Goal: Task Accomplishment & Management: Manage account settings

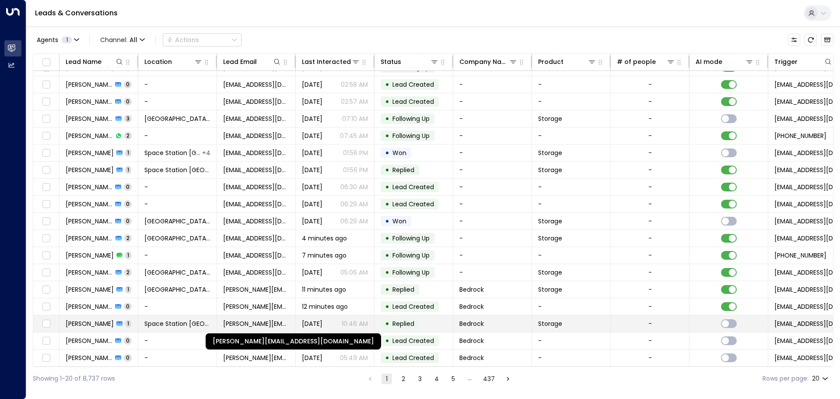
scroll to position [49, 0]
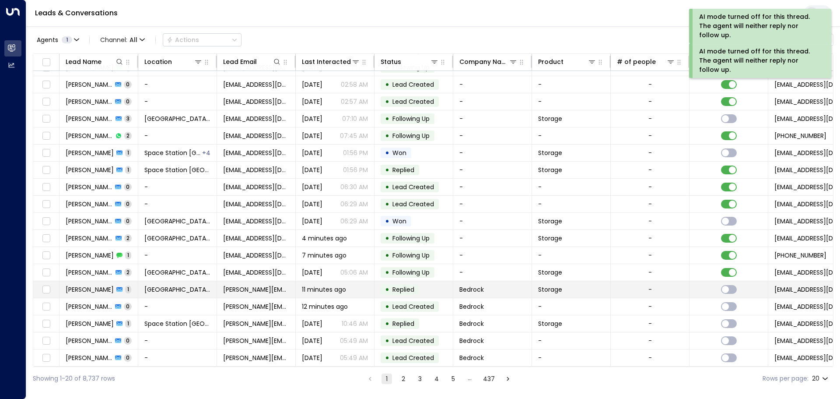
click at [609, 286] on td "Storage" at bounding box center [571, 289] width 79 height 17
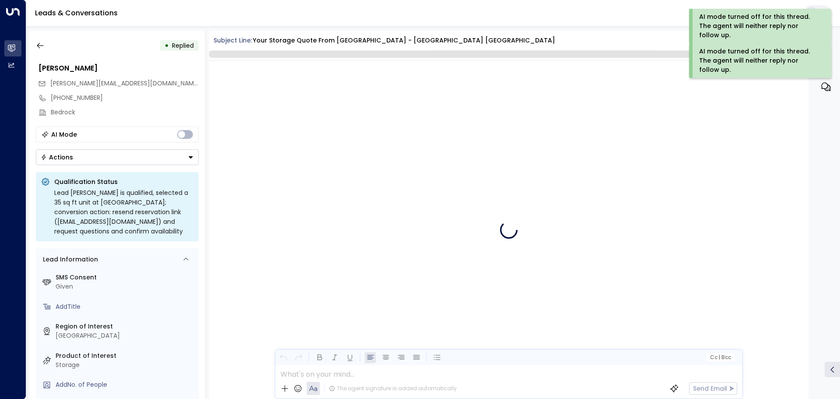
scroll to position [1487, 0]
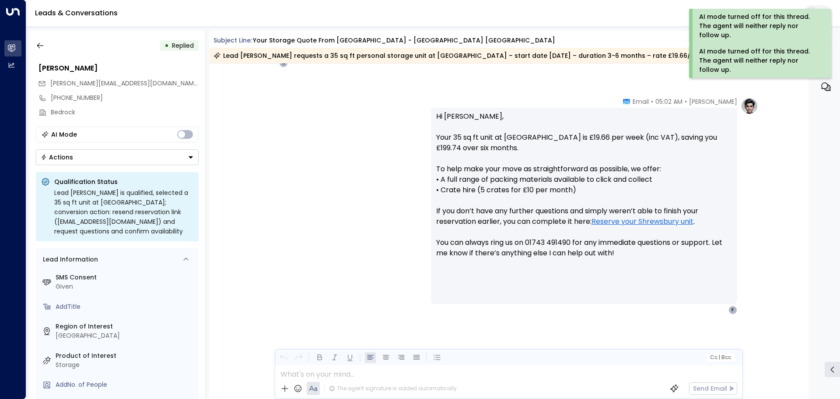
click at [124, 160] on button "Actions" at bounding box center [117, 157] width 163 height 16
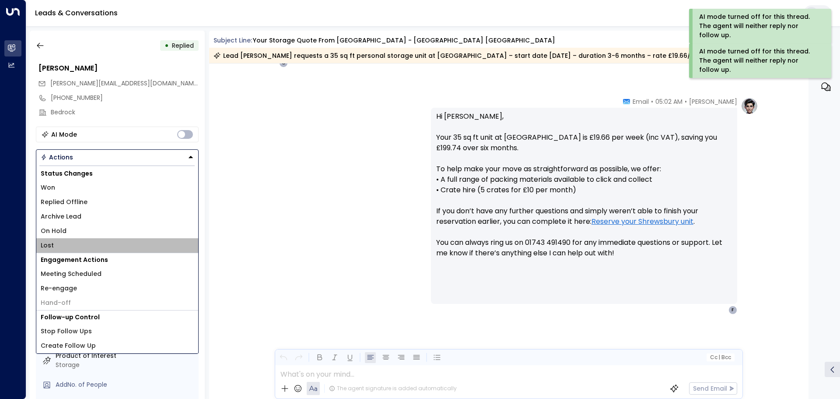
click at [57, 239] on li "Lost" at bounding box center [117, 245] width 162 height 14
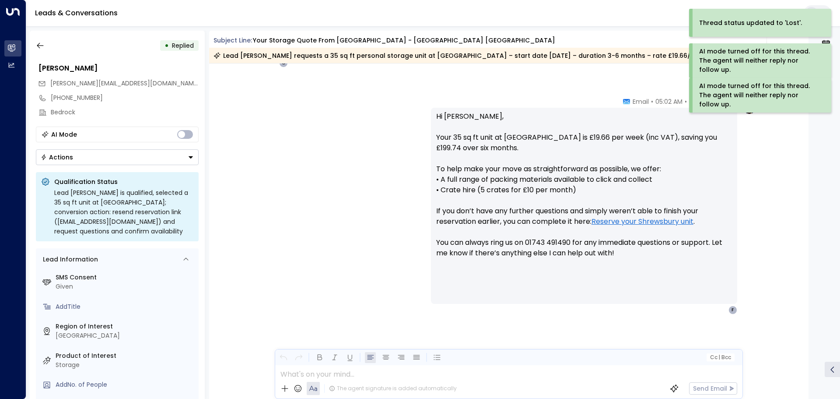
click at [48, 37] on div "• Replied [PERSON_NAME] [PERSON_NAME][EMAIL_ADDRESS][DOMAIN_NAME] [PHONE_NUMBER…" at bounding box center [117, 215] width 175 height 368
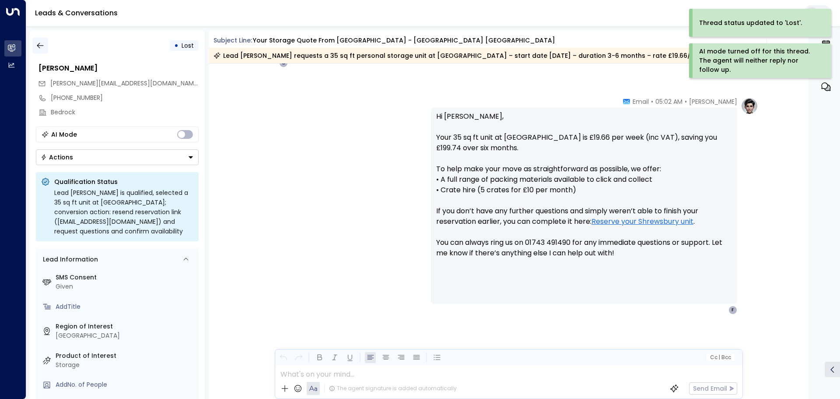
click at [47, 45] on button "button" at bounding box center [40, 46] width 16 height 16
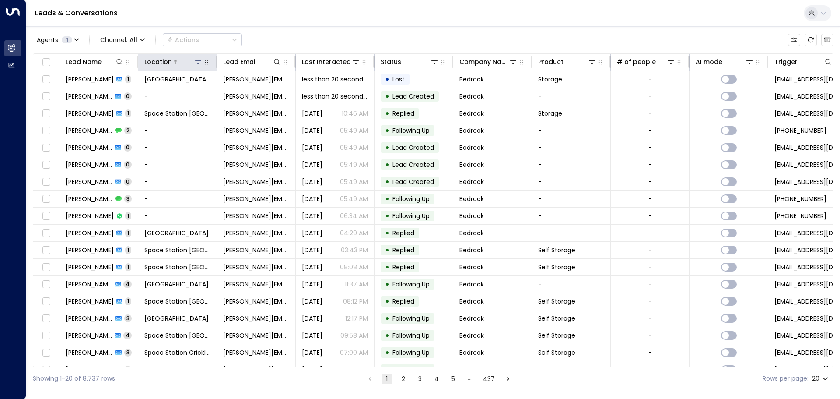
click at [199, 58] on button at bounding box center [198, 61] width 9 height 9
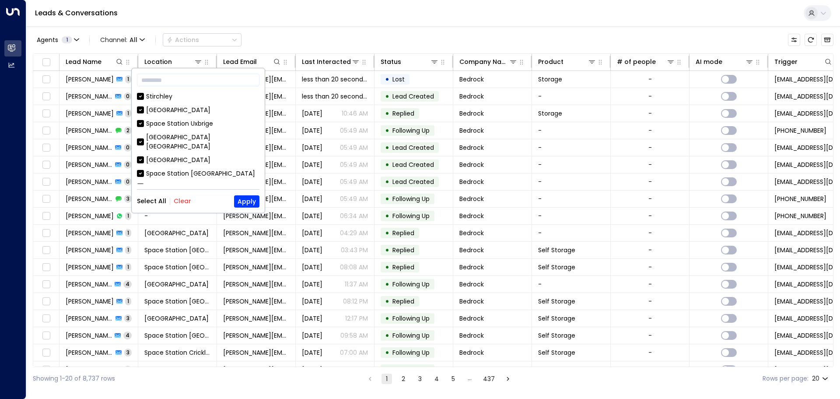
click at [184, 201] on button "Clear" at bounding box center [183, 200] width 18 height 7
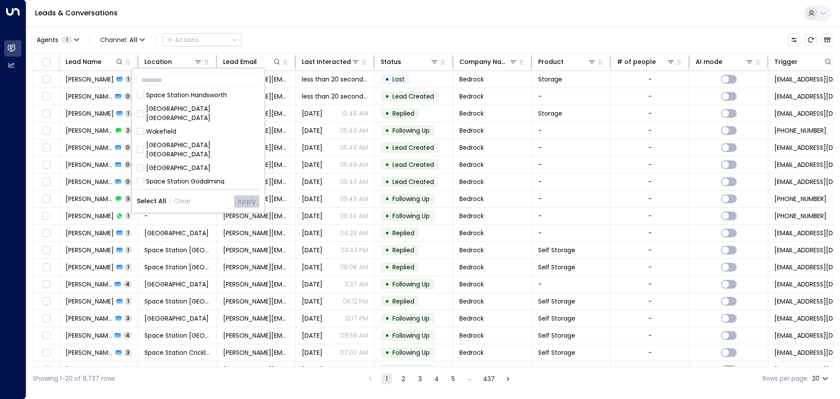
scroll to position [240, 0]
drag, startPoint x: 228, startPoint y: 115, endPoint x: 192, endPoint y: 112, distance: 36.5
click at [192, 147] on div "Space Station Solihield" at bounding box center [198, 151] width 123 height 9
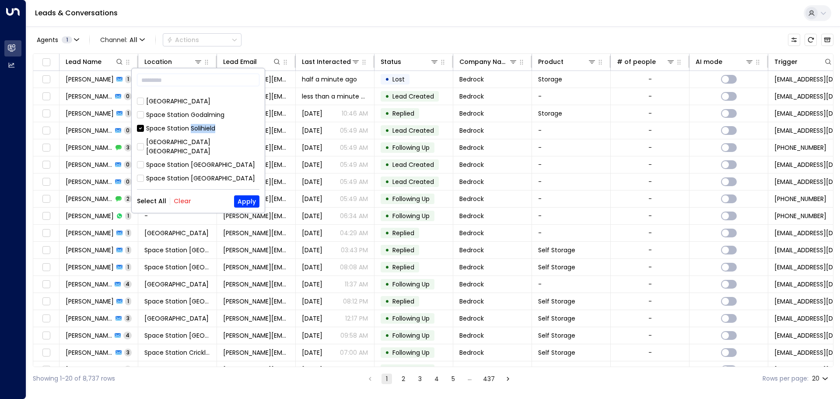
scroll to position [219, 0]
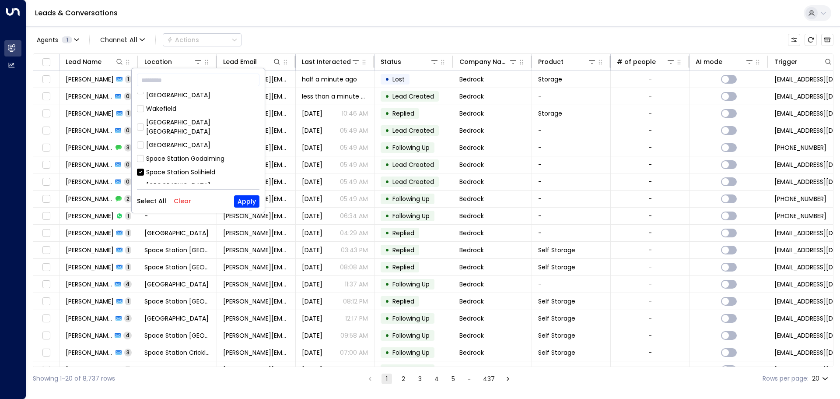
click at [206, 181] on div "[GEOGRAPHIC_DATA] [GEOGRAPHIC_DATA]" at bounding box center [202, 190] width 113 height 18
click at [193, 168] on div "Space Station Solihield" at bounding box center [180, 172] width 69 height 9
click at [242, 201] on button "Apply" at bounding box center [246, 201] width 25 height 12
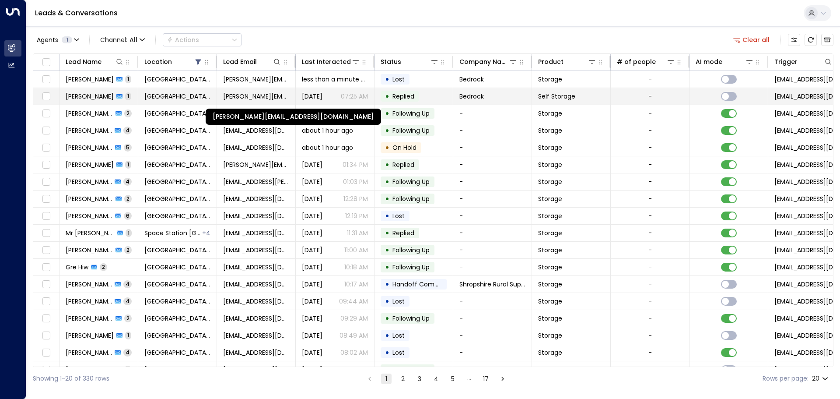
click at [265, 94] on span "[PERSON_NAME][EMAIL_ADDRESS][DOMAIN_NAME]" at bounding box center [256, 96] width 66 height 9
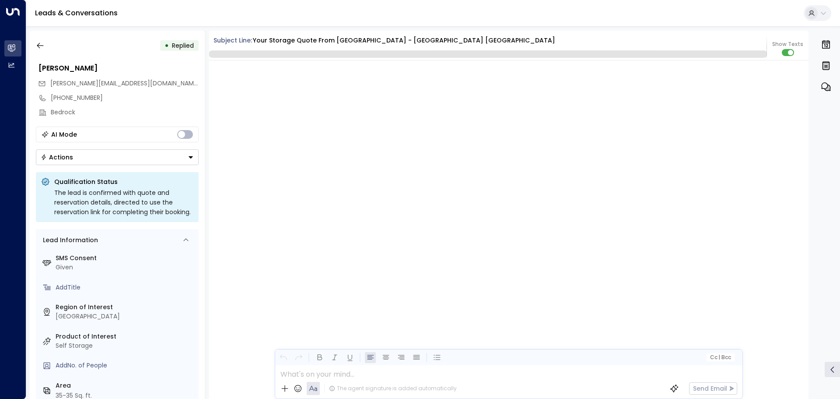
scroll to position [533, 0]
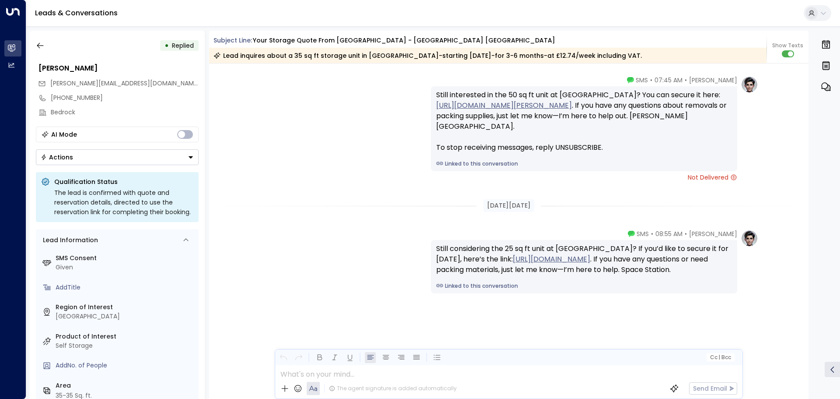
click at [183, 158] on button "Actions" at bounding box center [117, 157] width 163 height 16
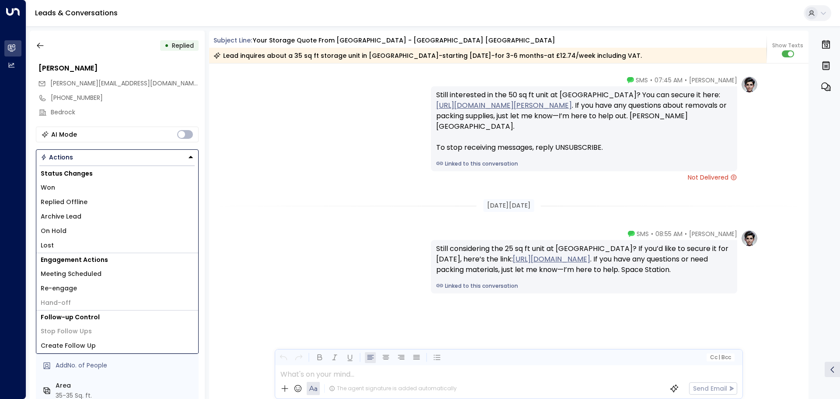
drag, startPoint x: 138, startPoint y: 188, endPoint x: 103, endPoint y: 248, distance: 69.4
click at [103, 249] on div "Status Changes Won Replied Offline Archive Lead On Hold Lost" at bounding box center [117, 210] width 162 height 86
click at [103, 248] on li "Lost" at bounding box center [117, 245] width 162 height 14
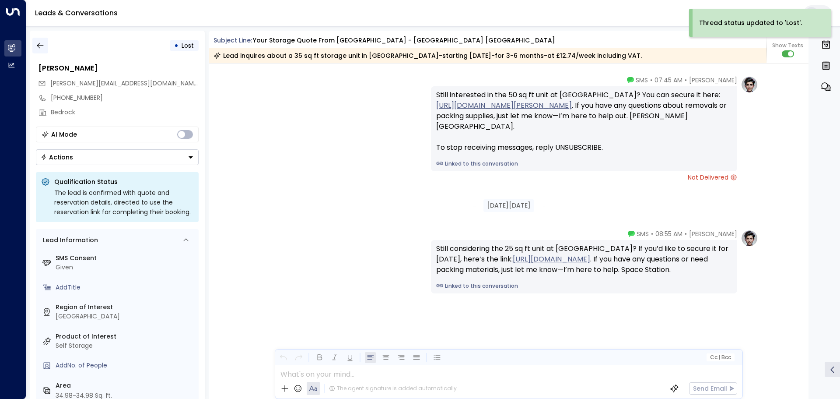
click at [36, 47] on icon "button" at bounding box center [40, 45] width 9 height 9
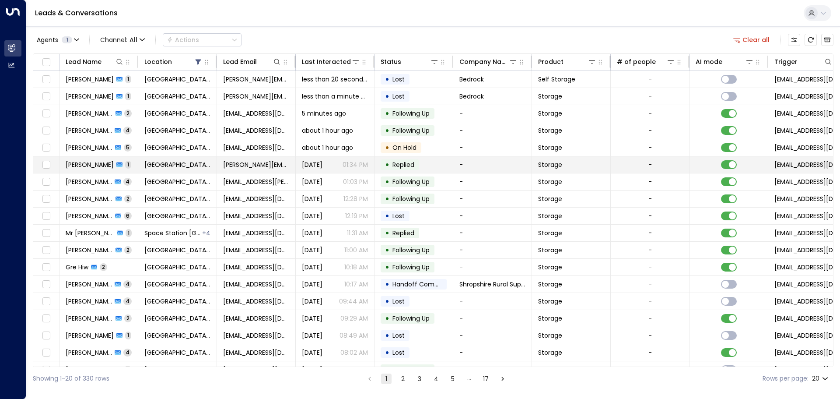
click at [84, 169] on span "[PERSON_NAME]" at bounding box center [90, 164] width 48 height 9
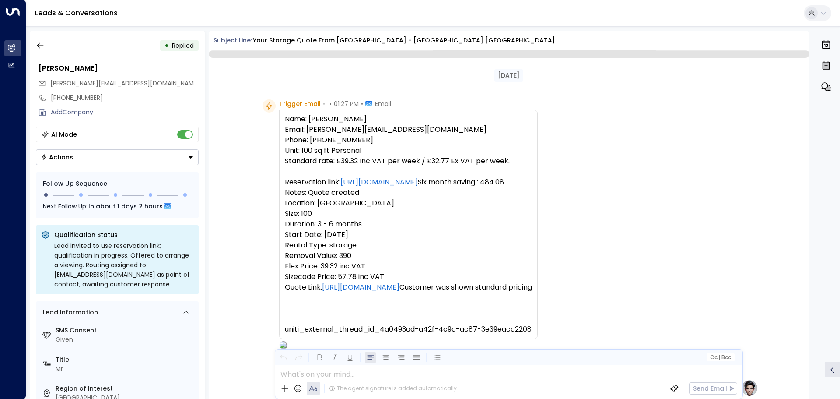
scroll to position [432, 0]
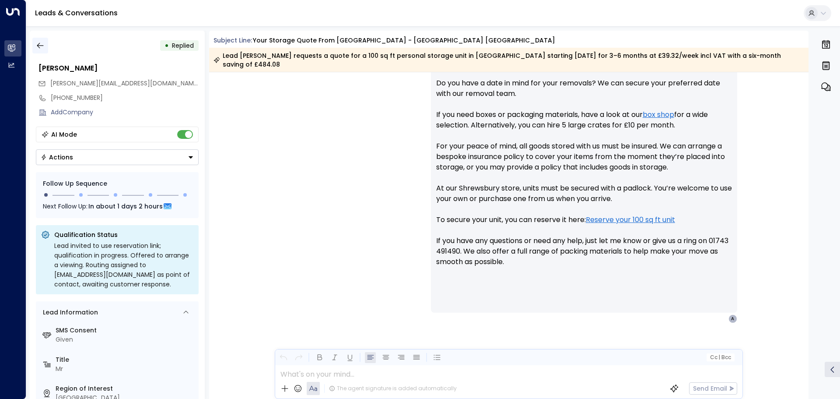
click at [46, 43] on button "button" at bounding box center [40, 46] width 16 height 16
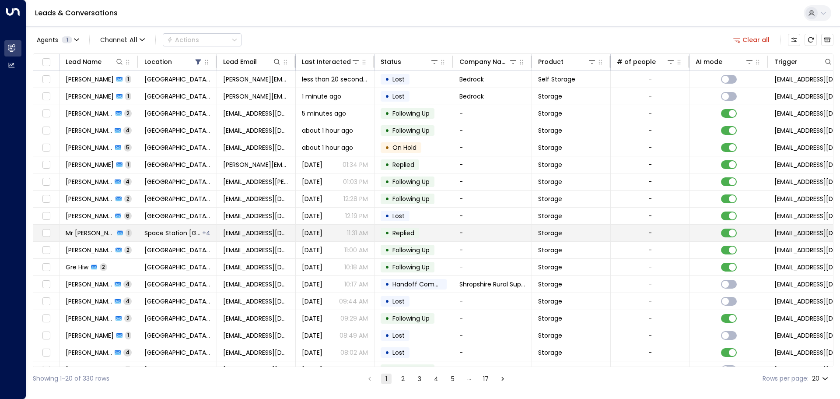
click at [134, 238] on td "Mr [PERSON_NAME] 1" at bounding box center [99, 233] width 79 height 17
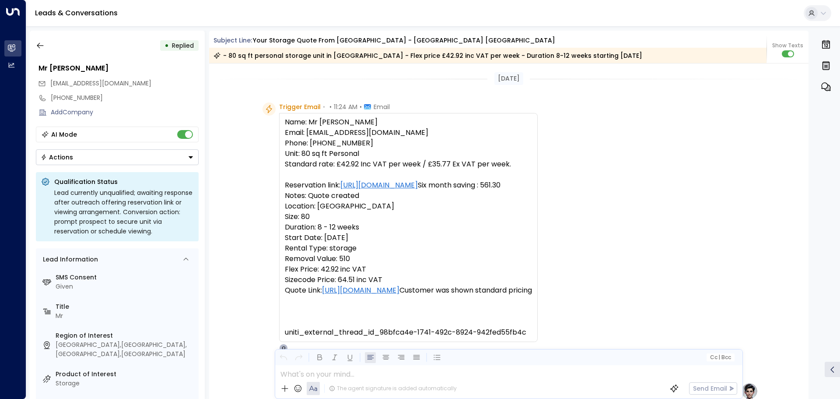
click at [144, 160] on button "Actions" at bounding box center [117, 157] width 163 height 16
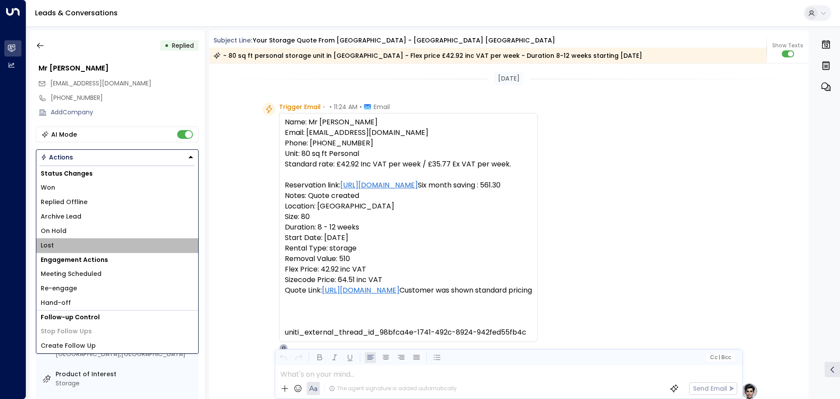
drag, startPoint x: 89, startPoint y: 252, endPoint x: 89, endPoint y: 243, distance: 8.8
click at [89, 252] on li "Lost" at bounding box center [117, 245] width 162 height 14
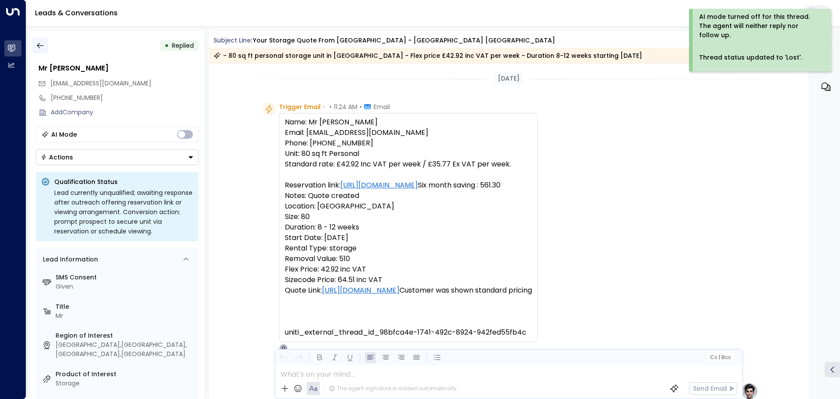
click at [38, 39] on button "button" at bounding box center [40, 46] width 16 height 16
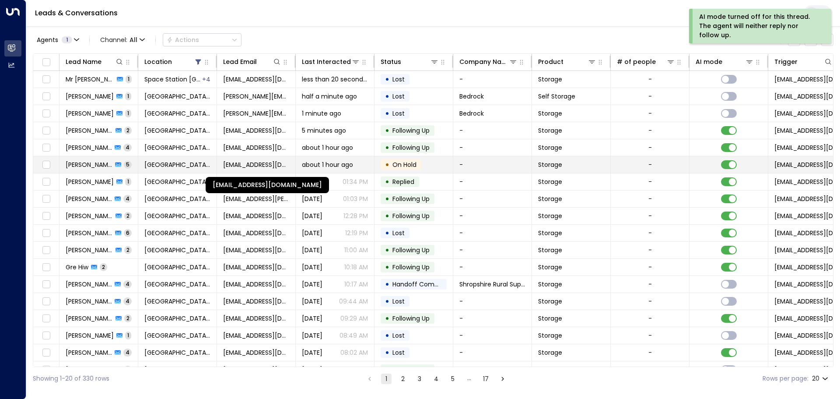
click at [248, 160] on span "[EMAIL_ADDRESS][DOMAIN_NAME]" at bounding box center [256, 164] width 66 height 9
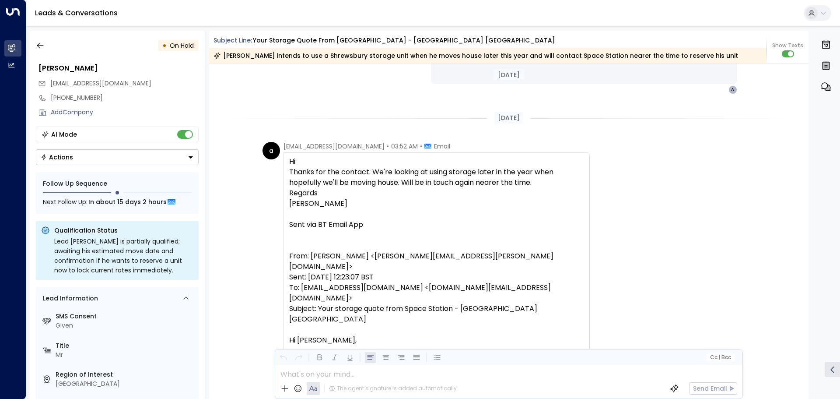
scroll to position [1415, 0]
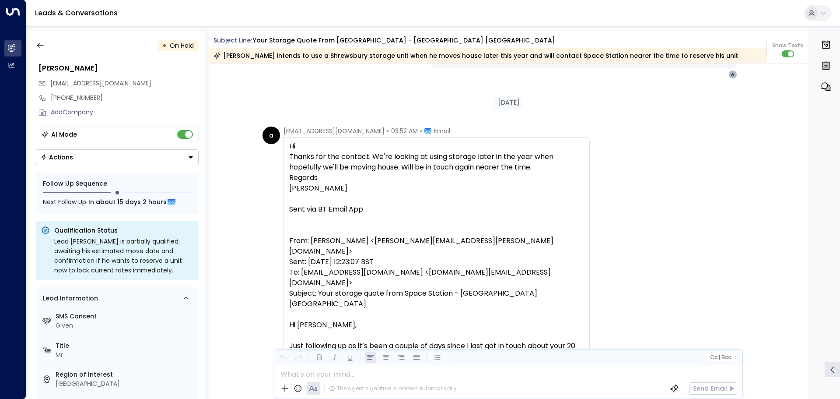
click at [132, 200] on span "In about 15 days 2 hours" at bounding box center [127, 202] width 78 height 10
click at [162, 202] on span "In about 15 days 2 hours" at bounding box center [127, 202] width 78 height 10
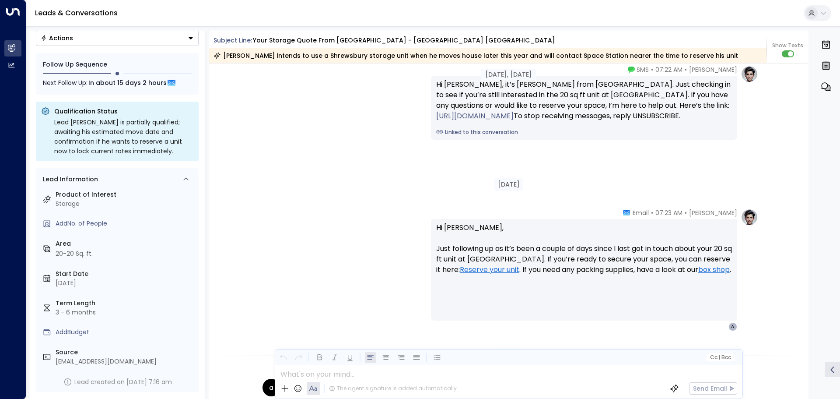
scroll to position [1027, 0]
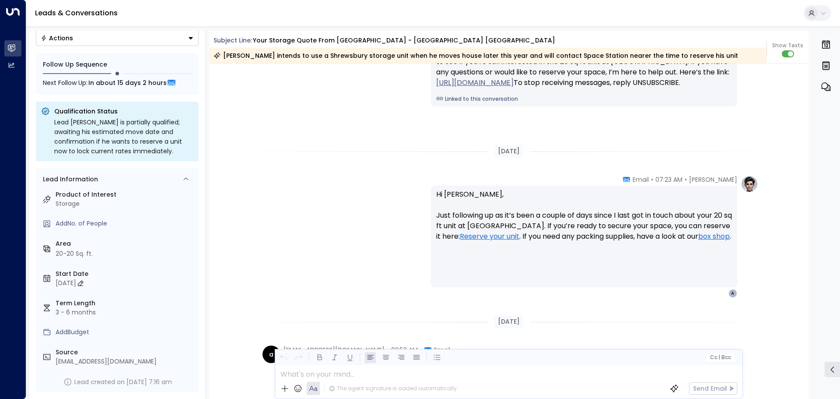
click at [84, 283] on icon at bounding box center [80, 283] width 7 height 7
click at [83, 282] on body "**********" at bounding box center [420, 201] width 840 height 403
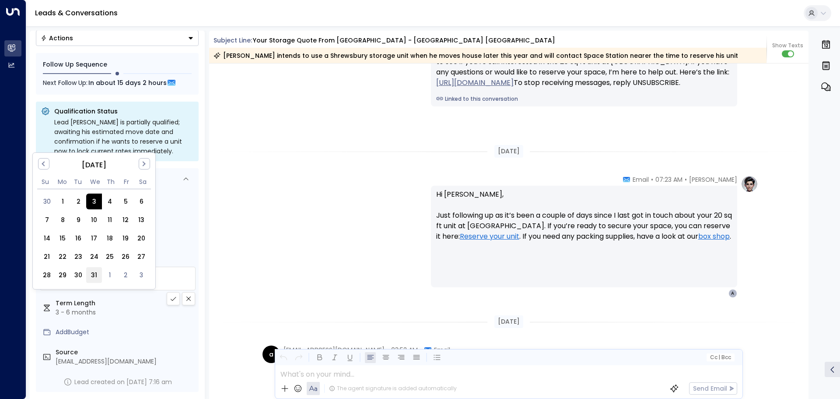
click at [98, 276] on div "31" at bounding box center [94, 275] width 16 height 16
type input "**********"
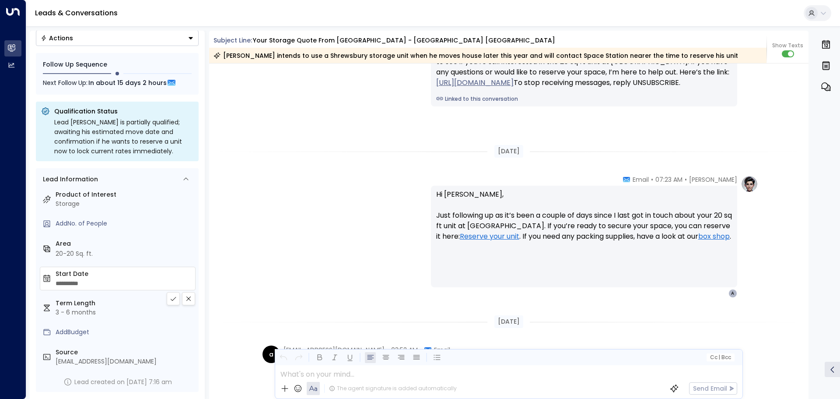
click at [174, 302] on button at bounding box center [173, 298] width 13 height 13
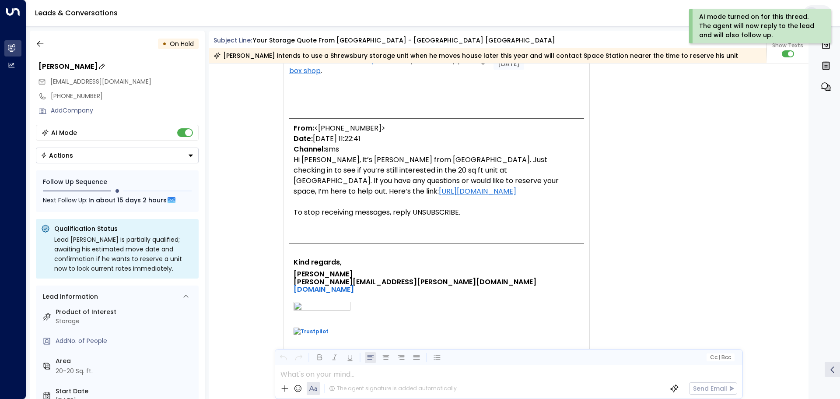
scroll to position [0, 0]
click at [47, 51] on button "button" at bounding box center [40, 46] width 16 height 16
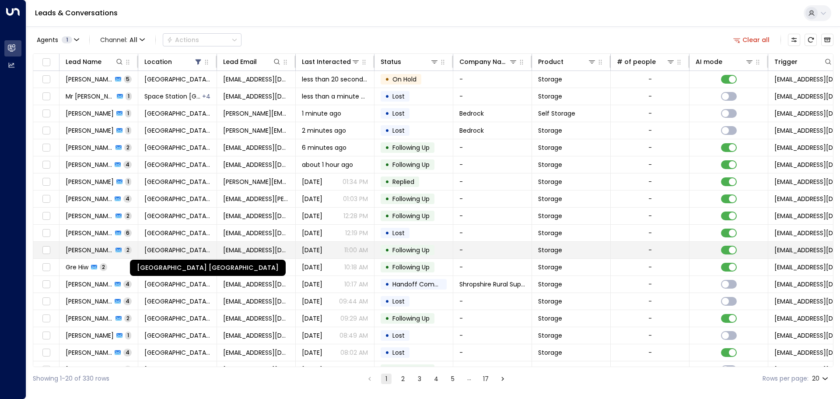
scroll to position [44, 0]
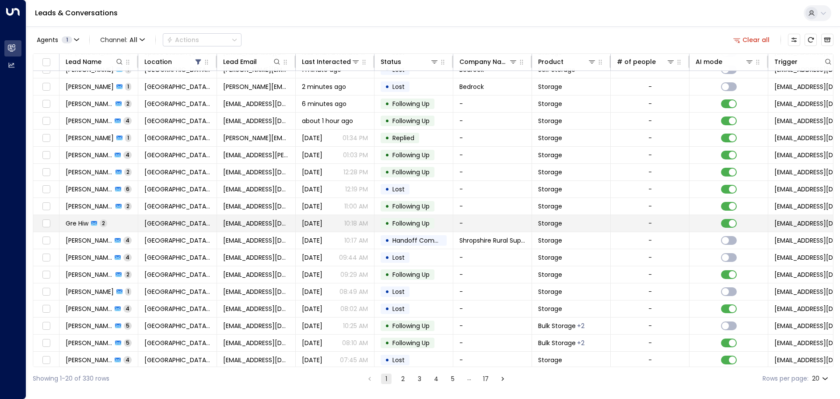
click at [153, 230] on td "[GEOGRAPHIC_DATA] [GEOGRAPHIC_DATA]" at bounding box center [177, 223] width 79 height 17
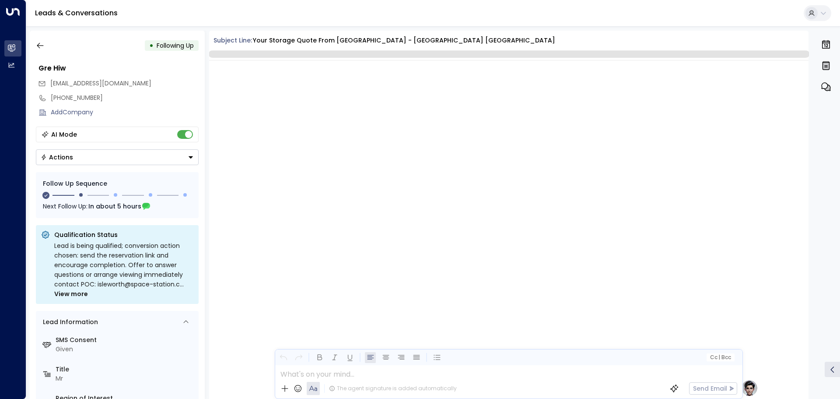
scroll to position [581, 0]
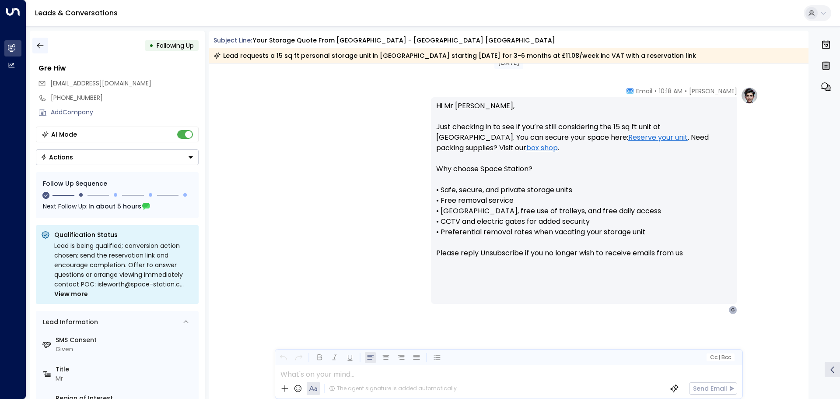
click at [42, 47] on icon "button" at bounding box center [40, 45] width 9 height 9
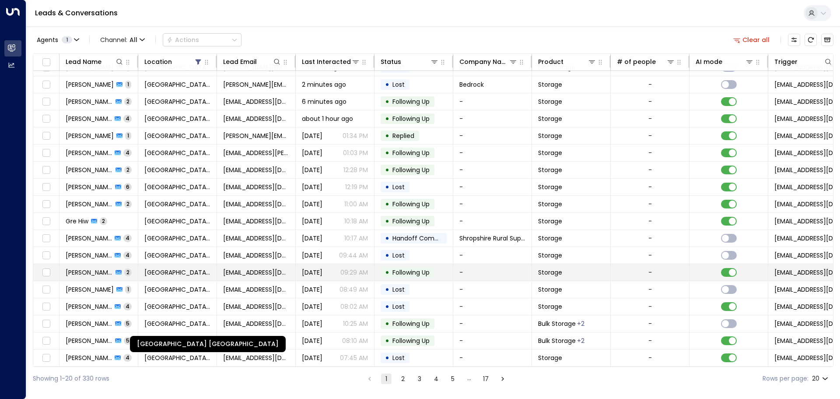
scroll to position [49, 0]
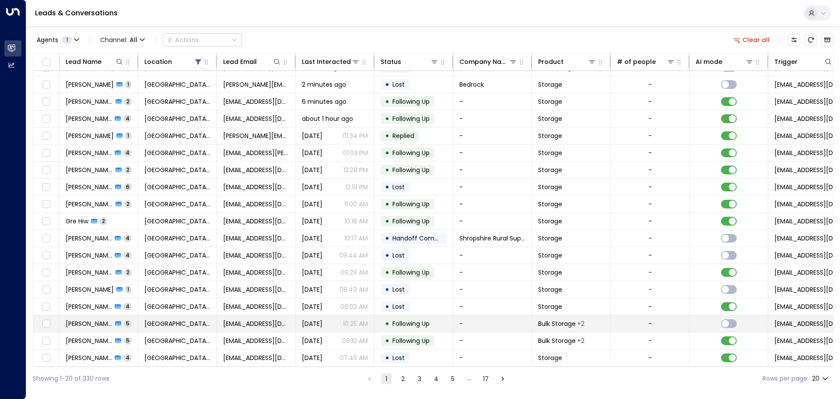
click at [638, 323] on td "-" at bounding box center [650, 323] width 79 height 17
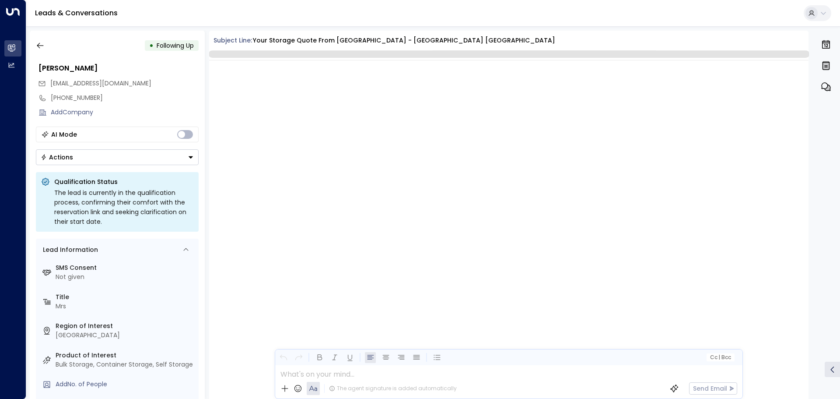
scroll to position [856, 0]
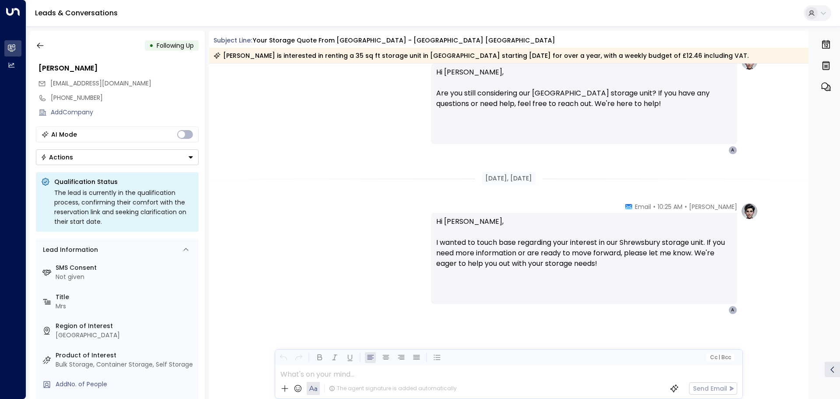
click at [78, 169] on div "• Following Up [PERSON_NAME] [EMAIL_ADDRESS][DOMAIN_NAME] [PHONE_NUMBER] Add Co…" at bounding box center [117, 215] width 175 height 368
click at [67, 164] on button "Actions" at bounding box center [117, 157] width 163 height 16
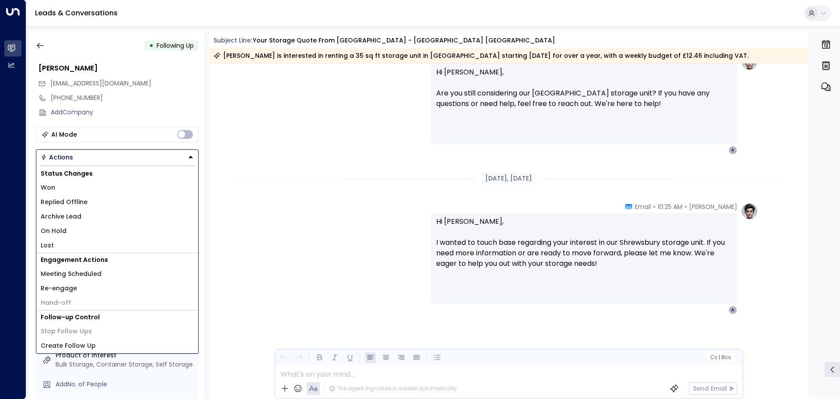
click at [75, 204] on span "Replied Offline" at bounding box center [64, 201] width 47 height 9
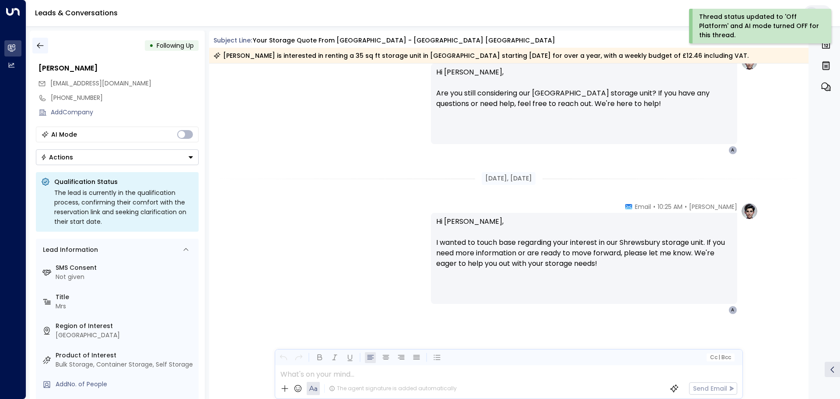
click at [40, 44] on icon "button" at bounding box center [40, 45] width 9 height 9
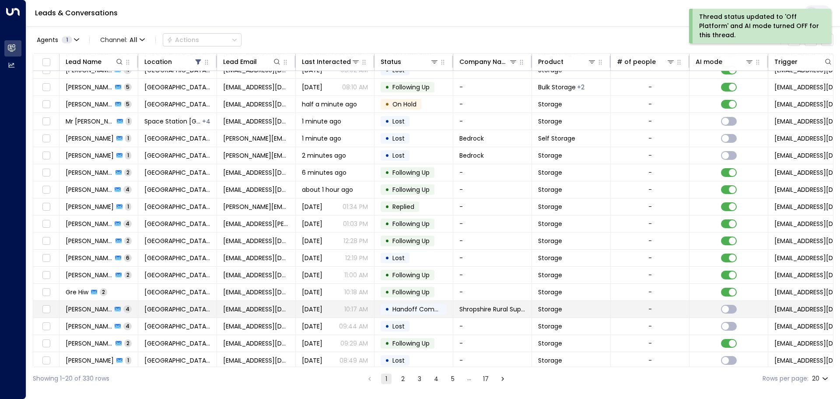
scroll to position [49, 0]
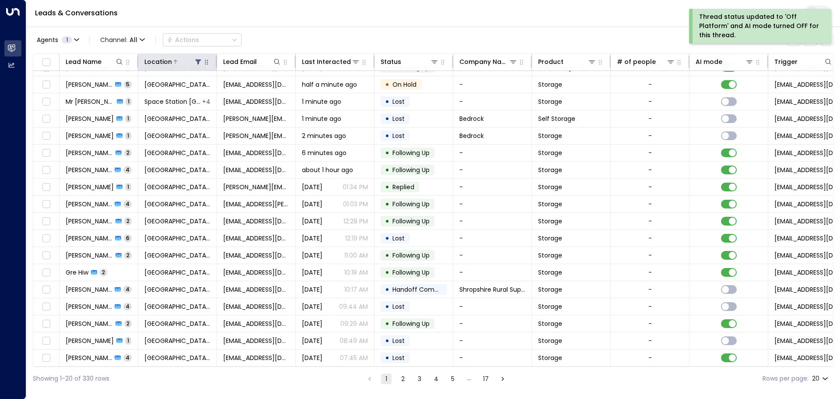
click at [196, 62] on icon at bounding box center [198, 61] width 7 height 7
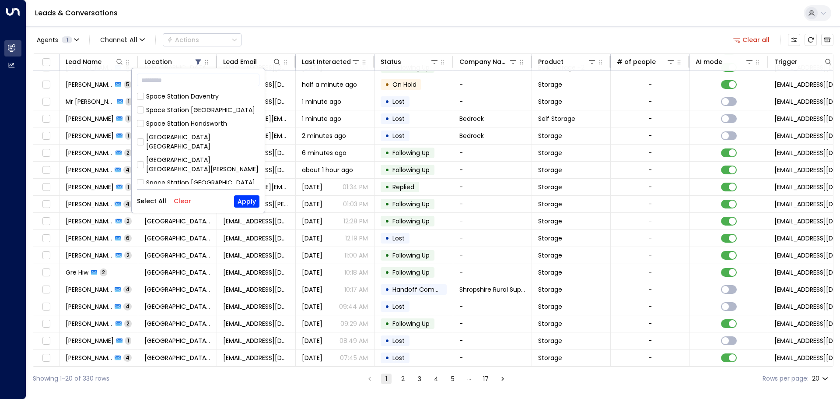
click at [186, 197] on div "Select All Clear Apply" at bounding box center [198, 201] width 123 height 12
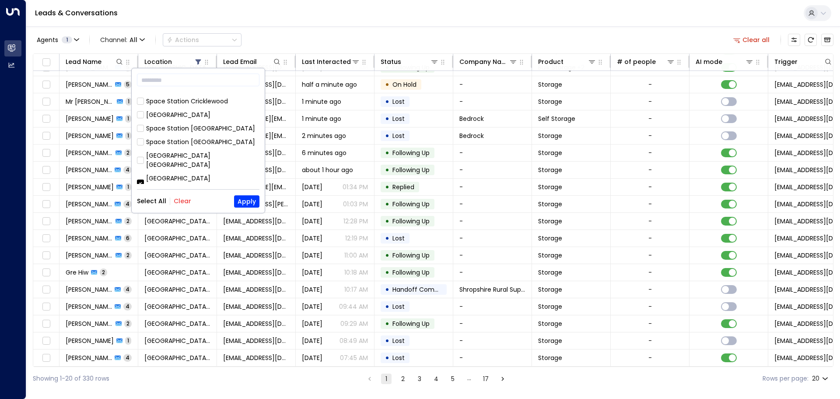
click at [331, 18] on div "Leads & Conversations" at bounding box center [433, 13] width 814 height 27
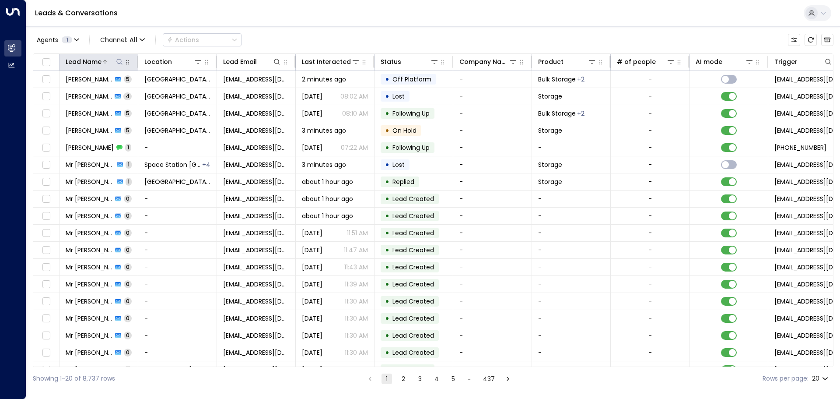
click at [122, 63] on icon at bounding box center [119, 61] width 7 height 7
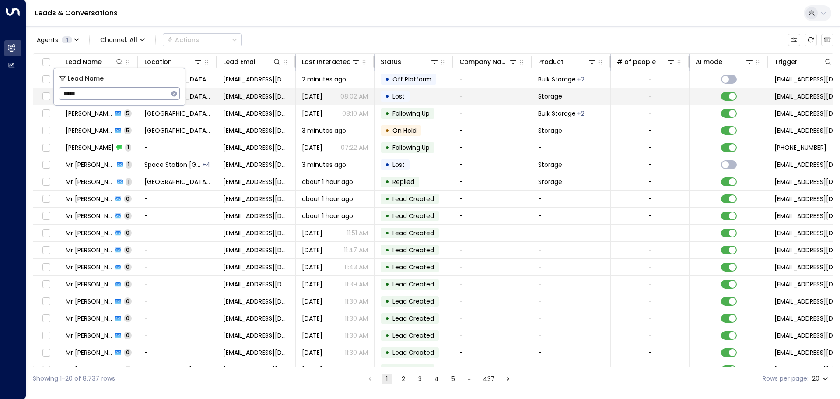
type input "*****"
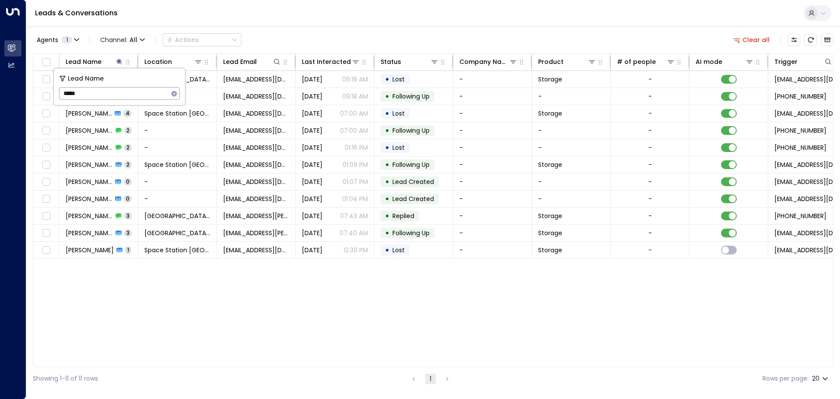
click at [211, 345] on div "Lead Name Location Lead Email Last Interacted Status Company Name Product # of …" at bounding box center [433, 209] width 801 height 313
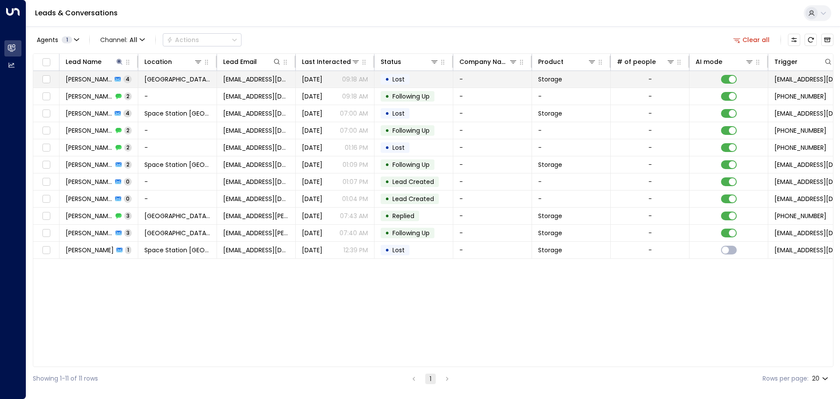
click at [450, 76] on td "• Lost" at bounding box center [414, 79] width 79 height 17
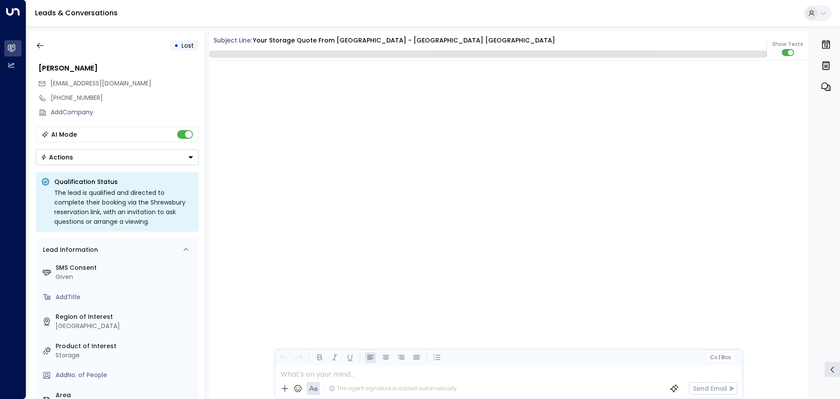
scroll to position [1826, 0]
